Goal: Information Seeking & Learning: Learn about a topic

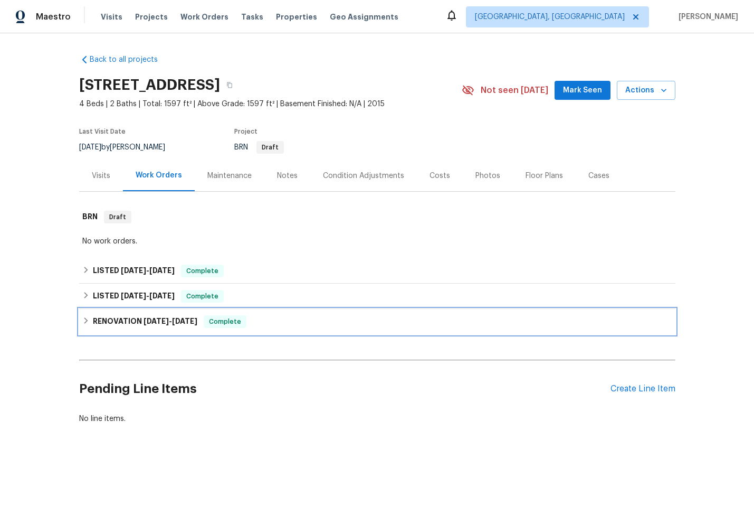
click at [308, 320] on div "RENOVATION [DATE] - [DATE] Complete" at bounding box center [377, 321] width 590 height 13
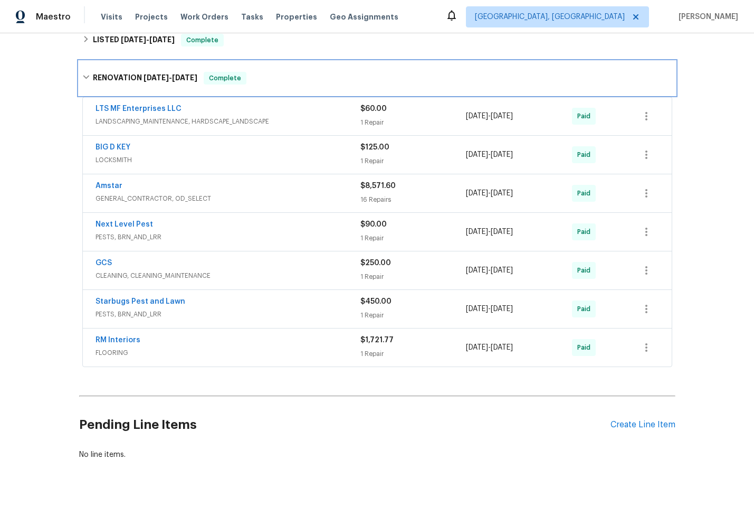
scroll to position [290, 0]
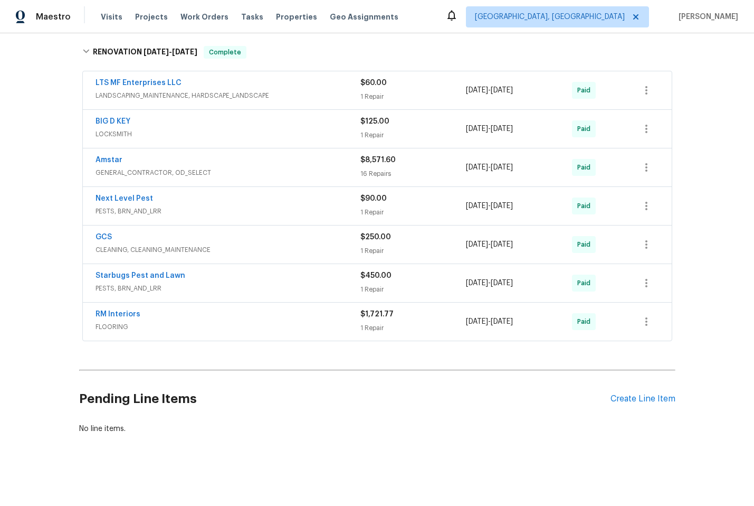
click at [279, 167] on span "GENERAL_CONTRACTOR, OD_SELECT" at bounding box center [228, 172] width 265 height 11
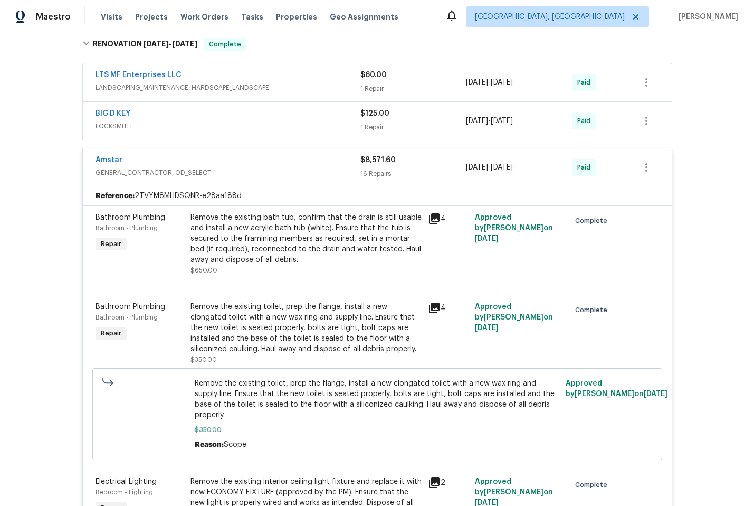
click at [281, 165] on div "Amstar" at bounding box center [228, 161] width 265 height 13
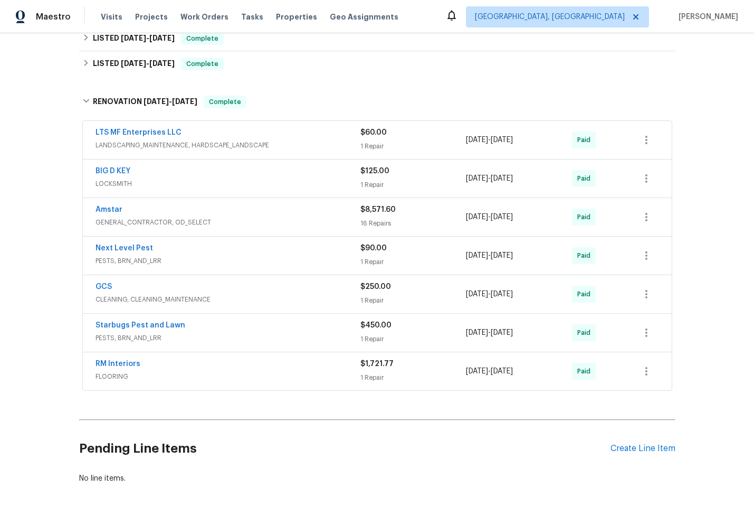
scroll to position [146, 0]
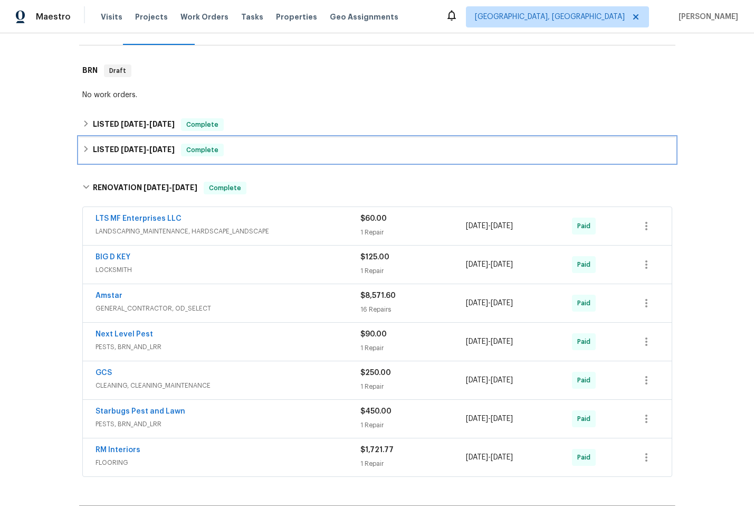
click at [314, 153] on div "LISTED [DATE] - [DATE] Complete" at bounding box center [377, 150] width 590 height 13
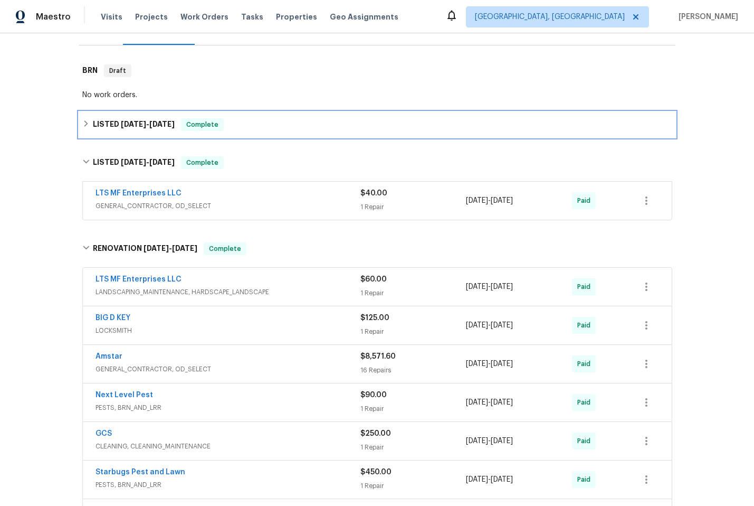
click at [317, 124] on div "LISTED [DATE] - [DATE] Complete" at bounding box center [377, 124] width 590 height 13
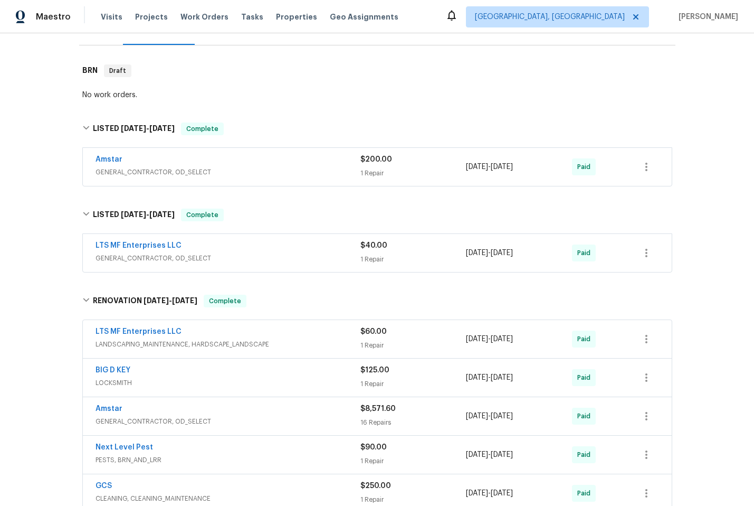
click at [326, 172] on span "GENERAL_CONTRACTOR, OD_SELECT" at bounding box center [228, 172] width 265 height 11
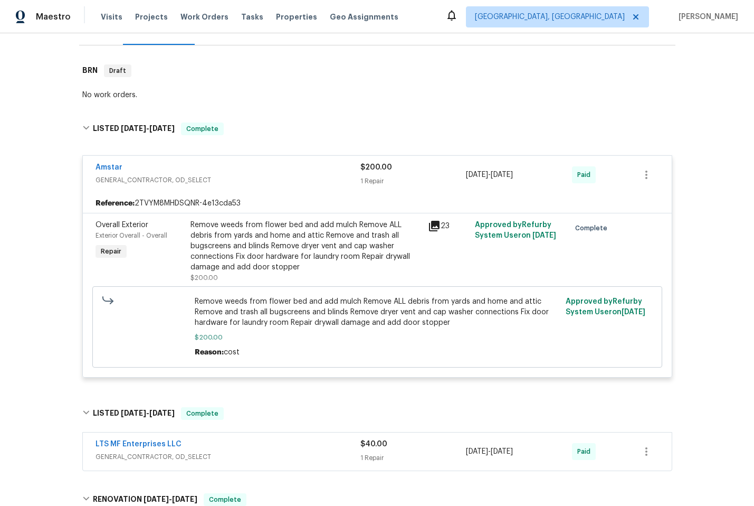
click at [326, 171] on div "Amstar" at bounding box center [228, 168] width 265 height 13
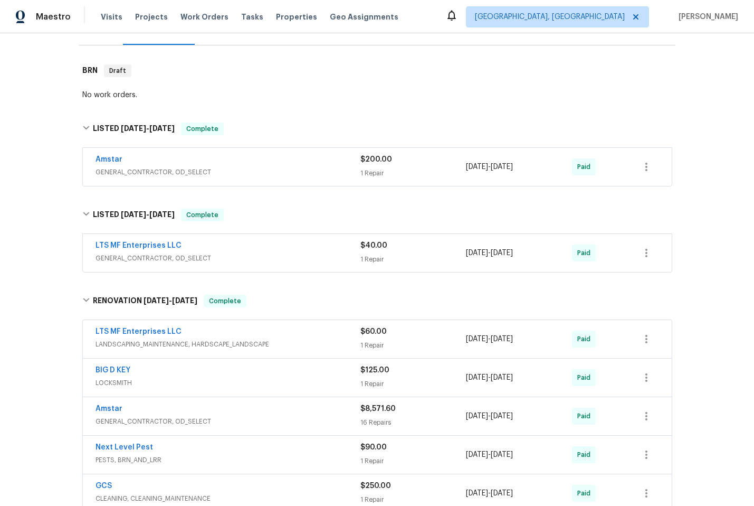
click at [322, 256] on span "GENERAL_CONTRACTOR, OD_SELECT" at bounding box center [228, 258] width 265 height 11
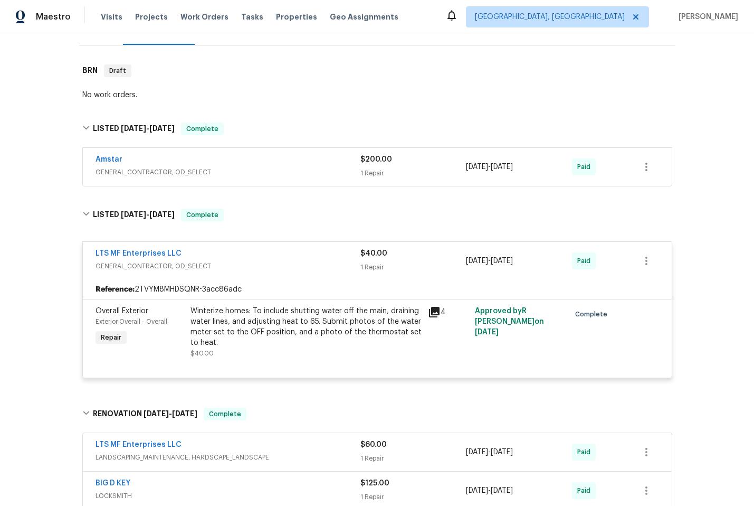
click at [324, 265] on span "GENERAL_CONTRACTOR, OD_SELECT" at bounding box center [228, 266] width 265 height 11
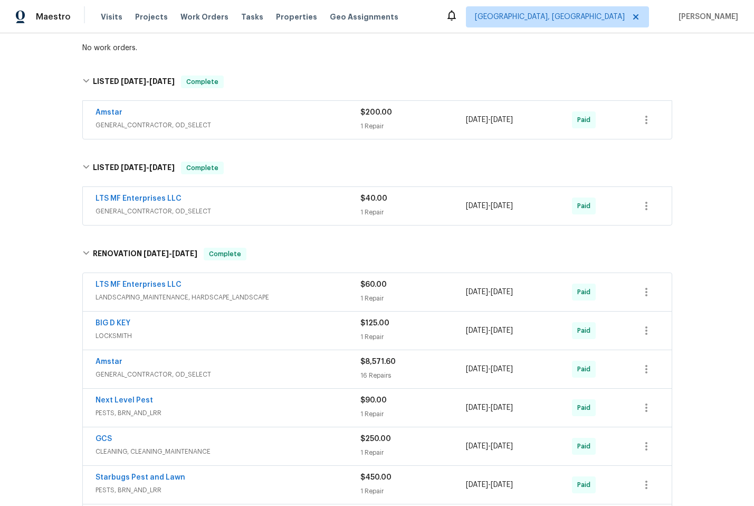
scroll to position [230, 0]
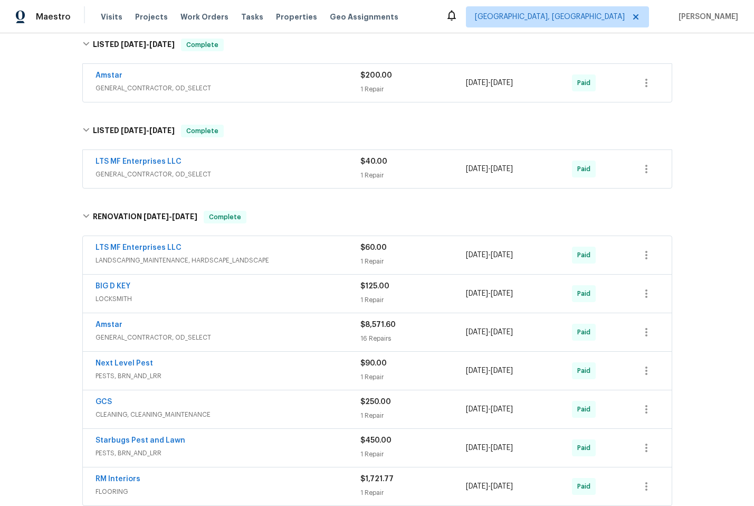
click at [306, 326] on div "Amstar" at bounding box center [228, 325] width 265 height 13
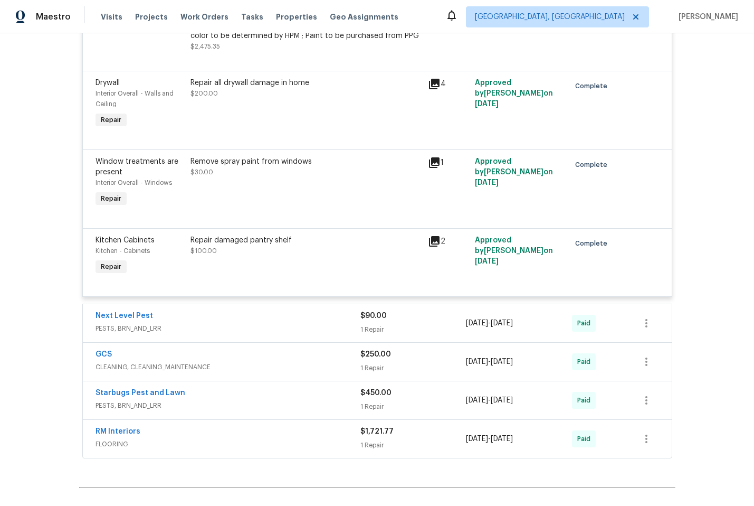
scroll to position [2154, 0]
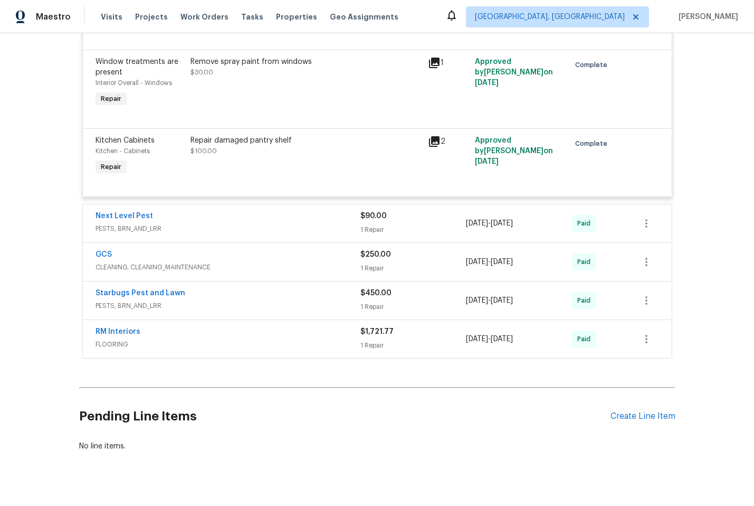
click at [283, 339] on span "FLOORING" at bounding box center [228, 344] width 265 height 11
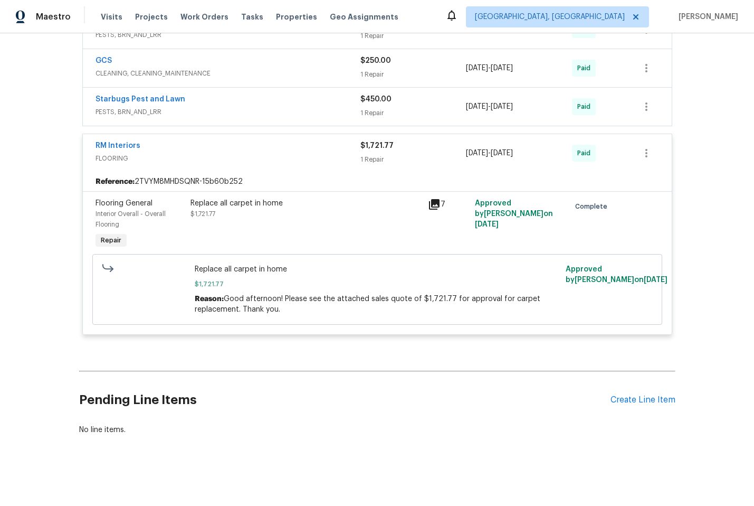
scroll to position [2348, 0]
